Goal: Navigation & Orientation: Find specific page/section

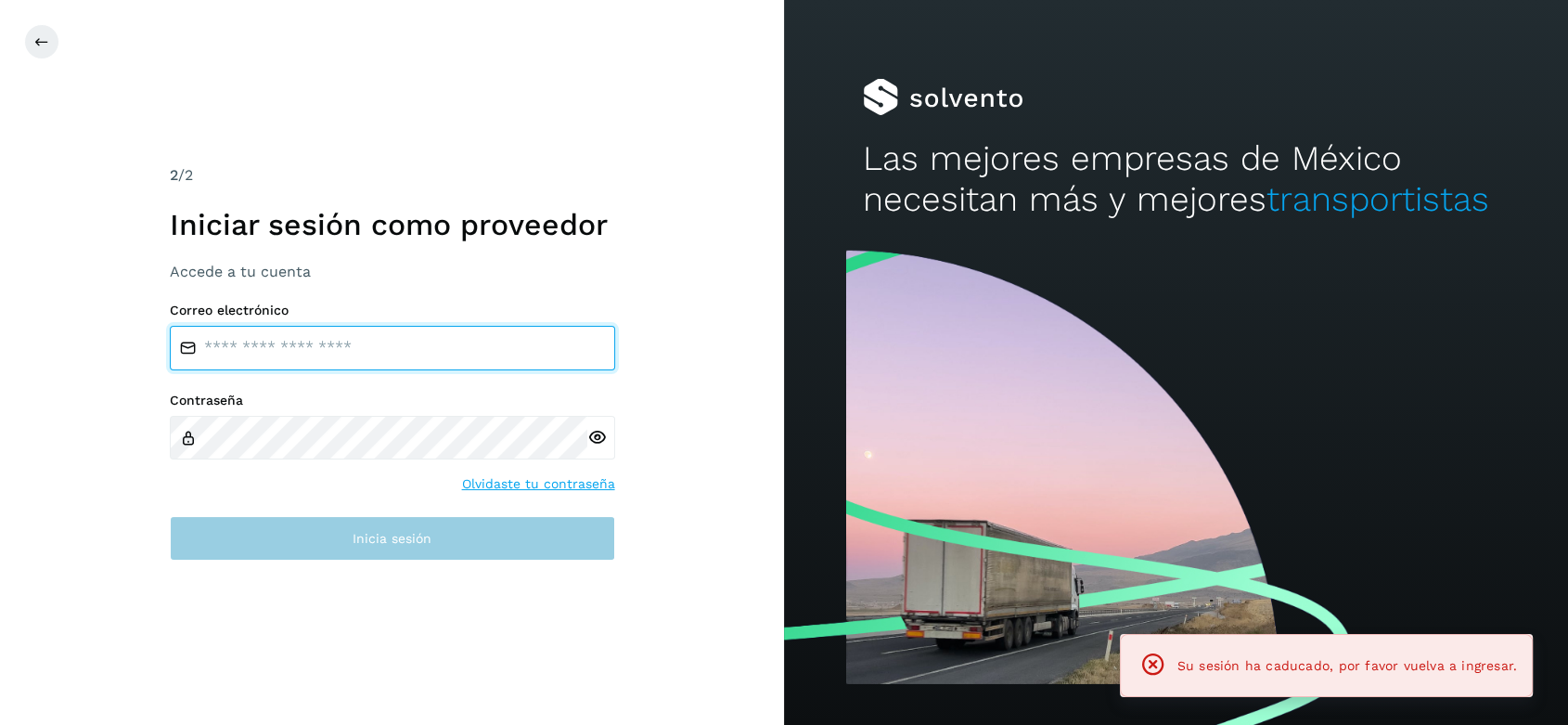
type input "**********"
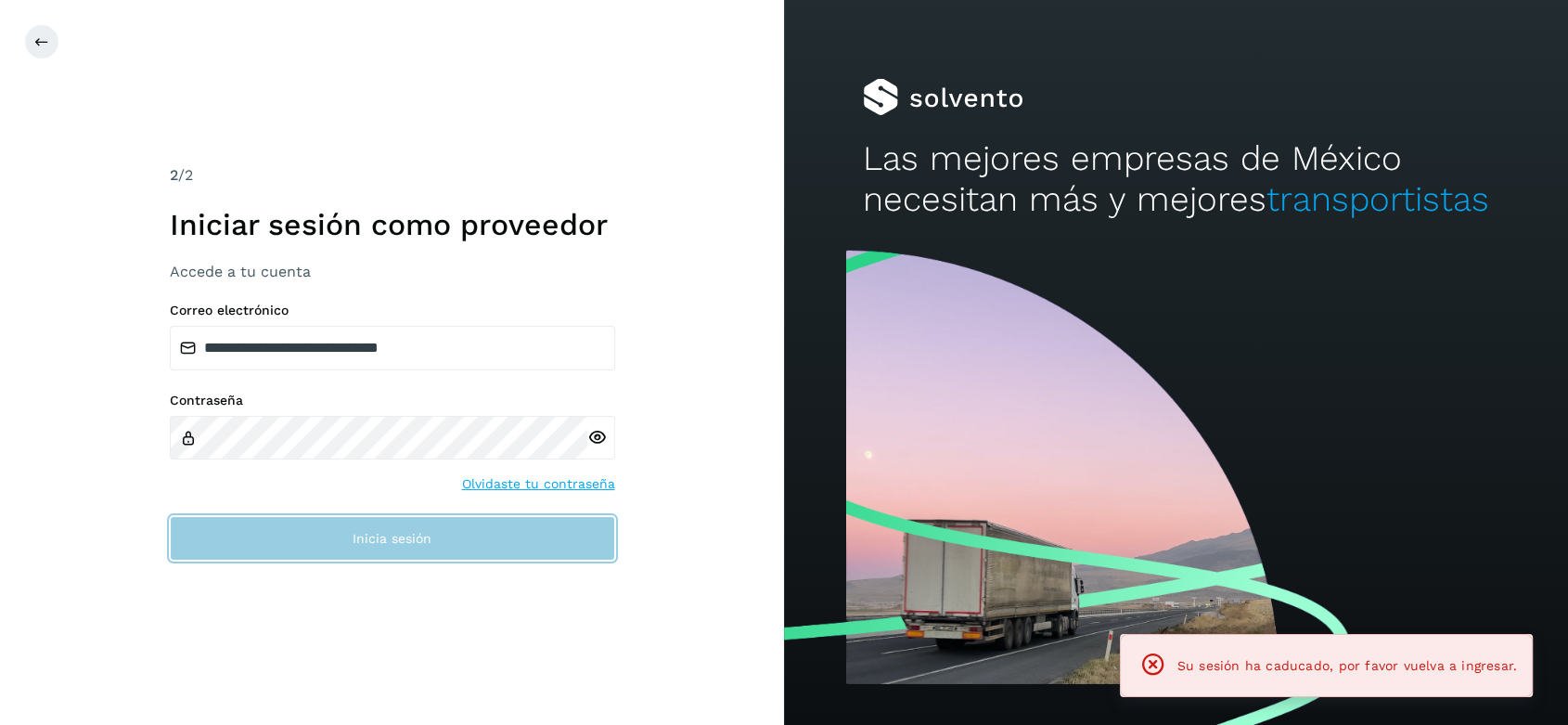
click at [367, 545] on span "Inicia sesión" at bounding box center [392, 538] width 79 height 13
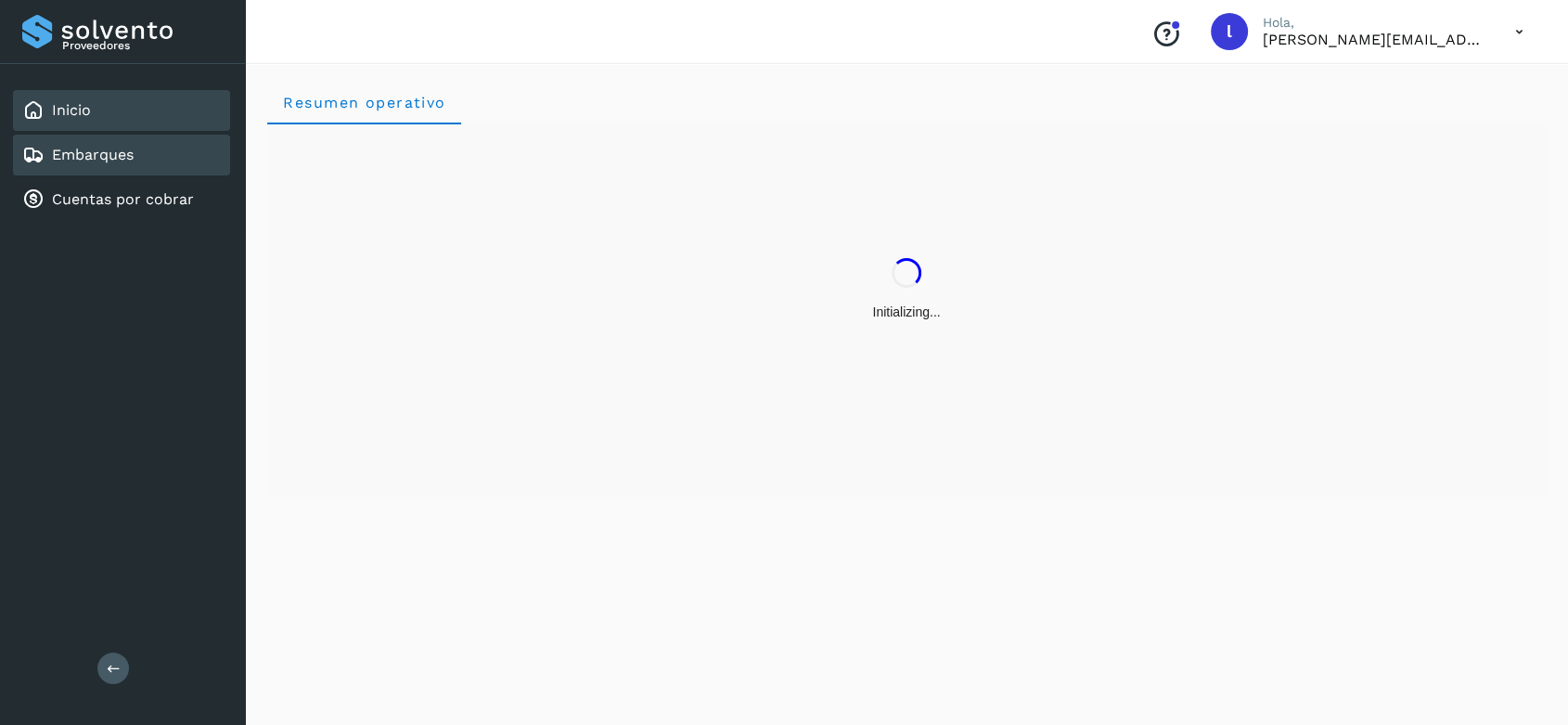
click at [121, 152] on link "Embarques" at bounding box center [93, 154] width 82 height 18
